Goal: Task Accomplishment & Management: Use online tool/utility

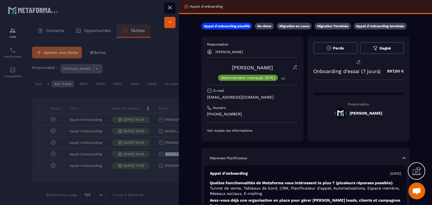
scroll to position [10, 0]
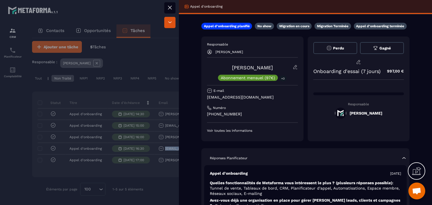
drag, startPoint x: 271, startPoint y: 65, endPoint x: 227, endPoint y: 67, distance: 43.8
click at [227, 67] on div "[PERSON_NAME] Abonnement mensuel (97€) +3" at bounding box center [252, 73] width 91 height 16
copy link "[PERSON_NAME]"
click at [169, 6] on icon at bounding box center [169, 7] width 7 height 7
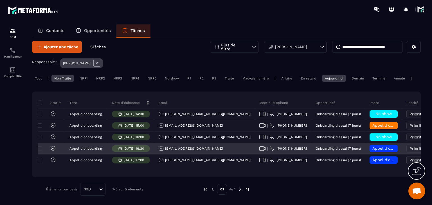
click at [372, 149] on span "Appel d’onboarding planifié" at bounding box center [398, 148] width 53 height 4
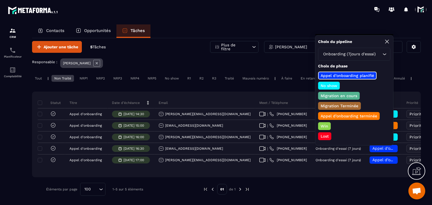
click at [340, 116] on p "Appel d’onboarding terminée" at bounding box center [348, 116] width 58 height 6
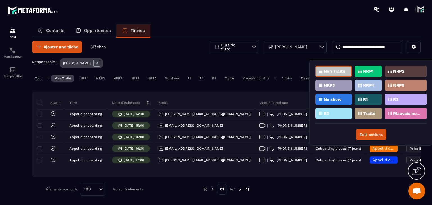
click at [368, 113] on p "Traité" at bounding box center [369, 114] width 12 height 4
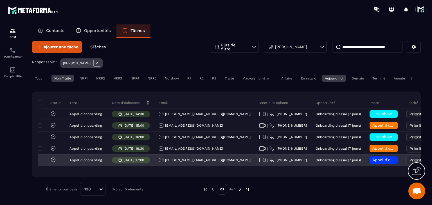
click at [179, 160] on div "[PERSON_NAME][EMAIL_ADDRESS][DOMAIN_NAME]" at bounding box center [204, 160] width 92 height 5
